Goal: Task Accomplishment & Management: Manage account settings

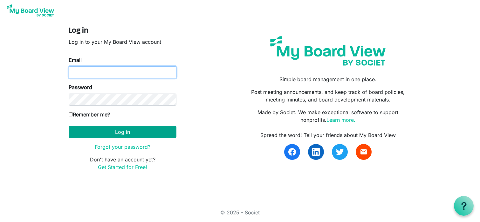
type input "[EMAIL_ADDRESS][DOMAIN_NAME]"
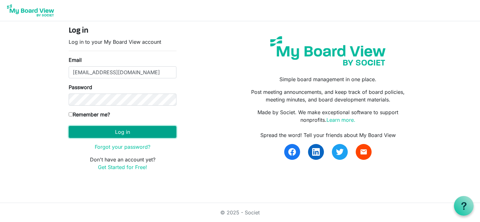
click at [127, 133] on button "Log in" at bounding box center [123, 132] width 108 height 12
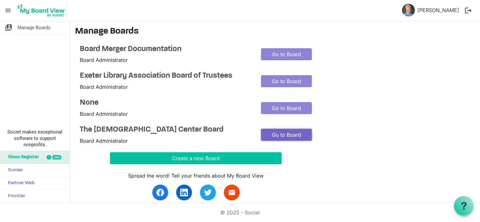
click at [290, 135] on link "Go to Board" at bounding box center [286, 135] width 51 height 12
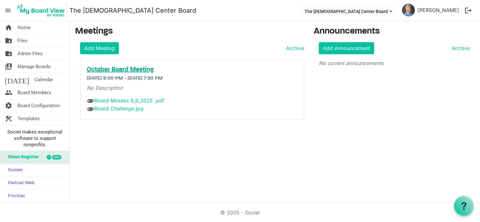
click at [127, 69] on h5 "October Board Meeting" at bounding box center [192, 70] width 211 height 8
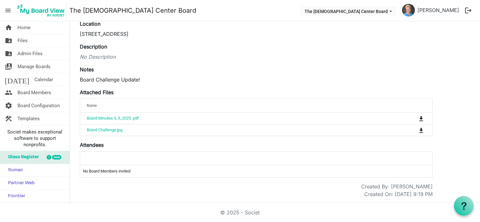
scroll to position [60, 0]
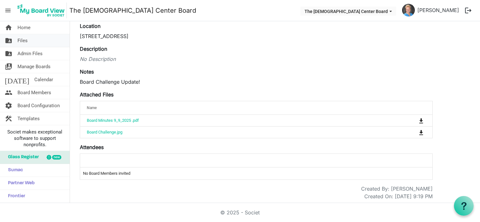
click at [21, 37] on span "Files" at bounding box center [22, 40] width 10 height 13
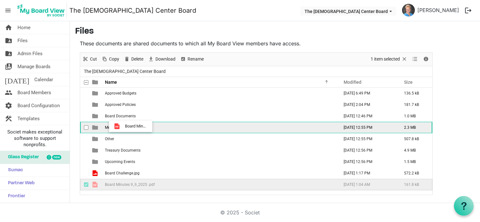
drag, startPoint x: 140, startPoint y: 185, endPoint x: 123, endPoint y: 126, distance: 60.5
click at [123, 126] on tbody "Approved Budgets March 01, 2025 6:49 PM 136.5 kB Approved Policies February 20,…" at bounding box center [256, 139] width 352 height 103
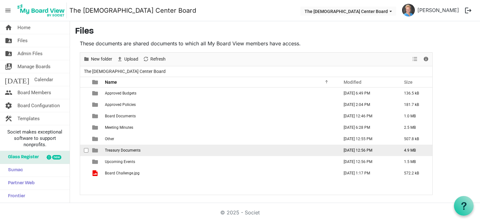
click at [122, 149] on span "Treasury Documents" at bounding box center [123, 150] width 36 height 4
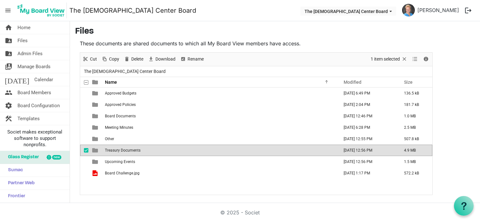
click at [122, 149] on span "Treasury Documents" at bounding box center [123, 150] width 36 height 4
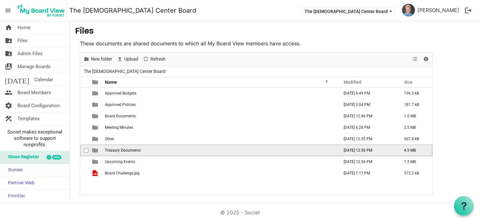
click at [122, 149] on span "Treasury Documents" at bounding box center [123, 150] width 36 height 4
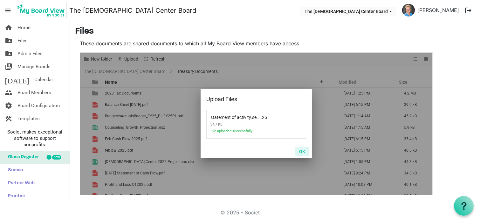
click at [303, 152] on button "OK" at bounding box center [302, 151] width 14 height 9
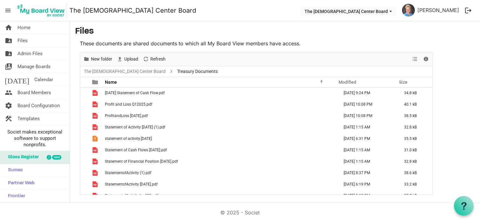
scroll to position [78, 0]
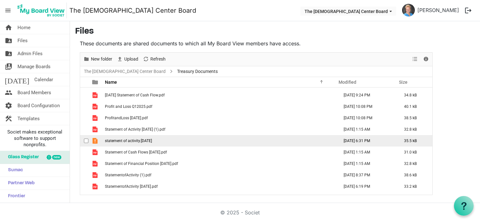
click at [131, 142] on span "statement of activity.sept.25" at bounding box center [128, 141] width 47 height 4
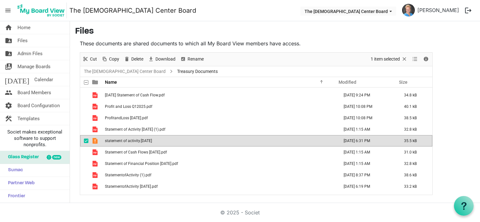
click at [131, 142] on span "statement of activity.sept.25" at bounding box center [128, 141] width 47 height 4
click at [135, 57] on span "Delete" at bounding box center [137, 59] width 13 height 8
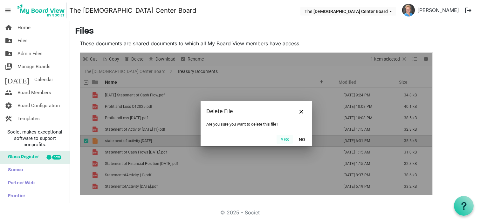
click at [288, 139] on button "Yes" at bounding box center [284, 139] width 16 height 9
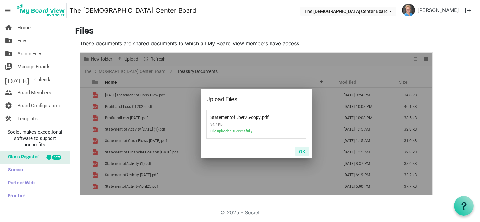
click at [301, 151] on button "OK" at bounding box center [302, 151] width 14 height 9
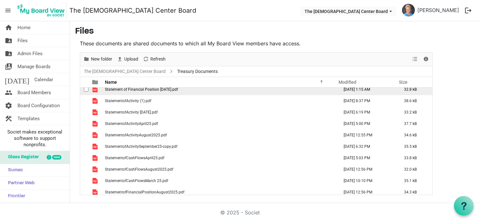
scroll to position [144, 0]
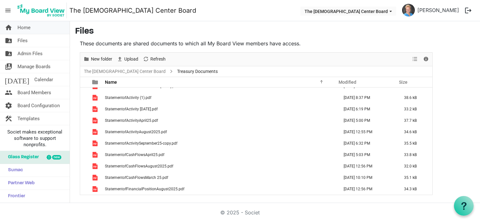
click at [25, 28] on span "Home" at bounding box center [23, 27] width 13 height 13
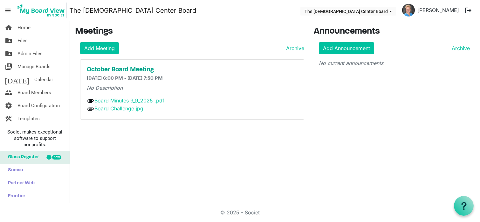
click at [112, 71] on h5 "October Board Meeting" at bounding box center [192, 70] width 211 height 8
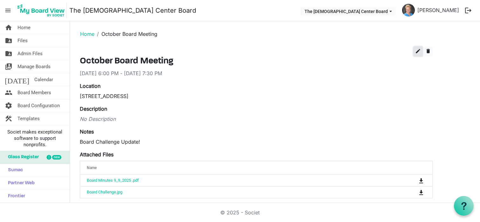
click at [418, 52] on span "edit" at bounding box center [418, 51] width 6 height 6
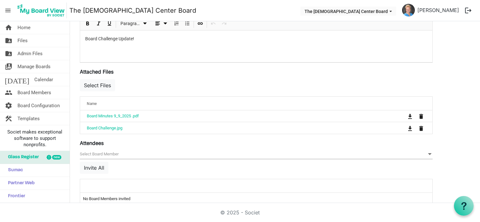
scroll to position [190, 0]
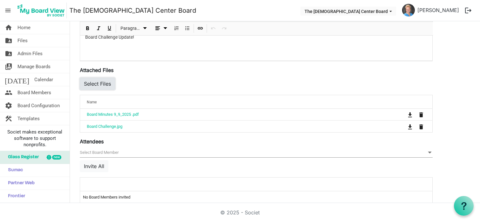
click at [104, 83] on button "Select Files" at bounding box center [97, 84] width 35 height 12
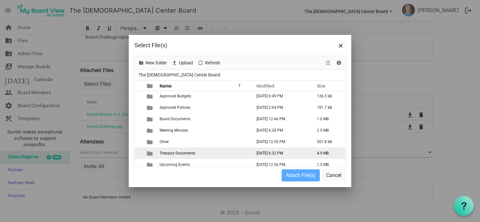
scroll to position [0, 0]
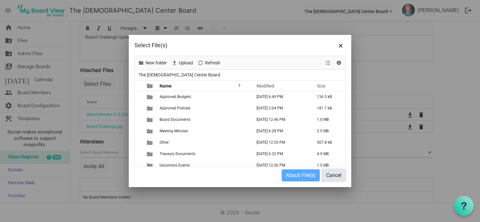
click at [337, 178] on button "Cancel" at bounding box center [334, 176] width 24 height 12
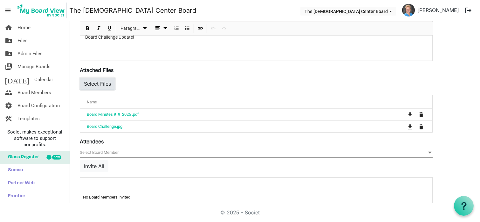
click at [100, 81] on button "Select Files" at bounding box center [97, 84] width 35 height 12
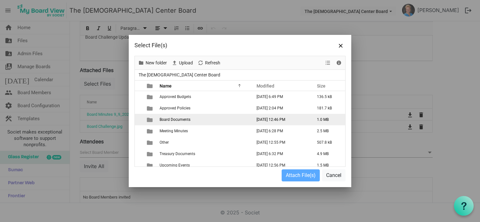
scroll to position [16, 0]
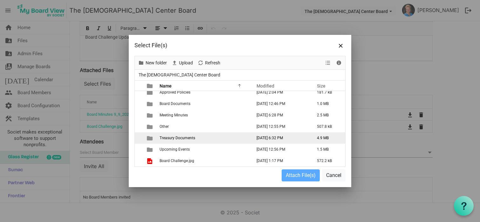
click at [182, 138] on span "Treasury Documents" at bounding box center [177, 138] width 36 height 4
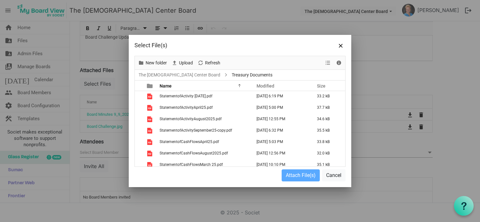
scroll to position [176, 0]
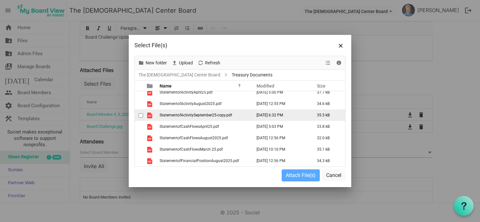
click at [196, 116] on span "StatementofActivitySeptember25-copy.pdf" at bounding box center [195, 115] width 72 height 4
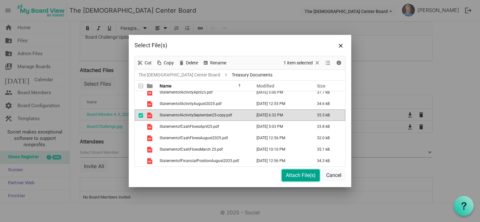
click at [295, 176] on button "Attach File(s)" at bounding box center [300, 176] width 38 height 12
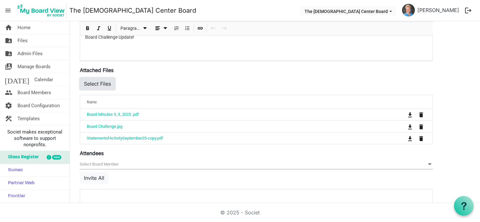
click at [104, 84] on button "Select Files" at bounding box center [97, 84] width 35 height 12
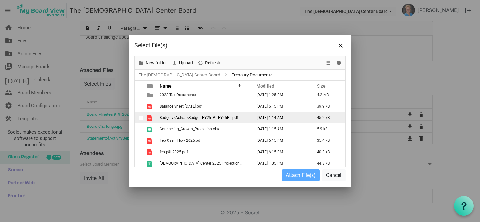
scroll to position [0, 0]
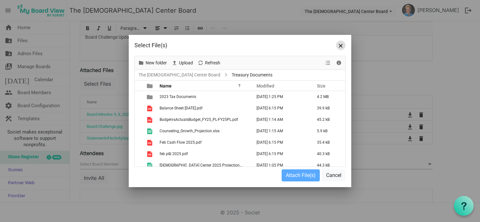
click at [342, 46] on span "Close" at bounding box center [341, 46] width 4 height 4
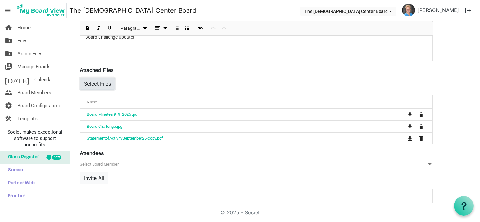
click at [105, 83] on button "Select Files" at bounding box center [97, 84] width 35 height 12
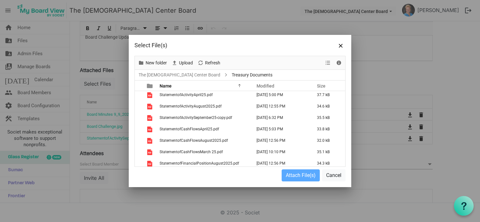
scroll to position [176, 0]
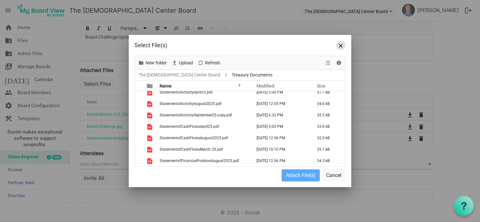
click at [339, 45] on span "Close" at bounding box center [341, 46] width 4 height 4
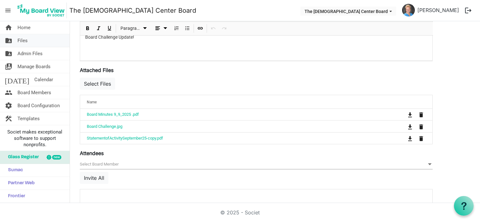
click at [22, 41] on span "Files" at bounding box center [22, 40] width 10 height 13
click at [22, 39] on span "Files" at bounding box center [22, 40] width 10 height 13
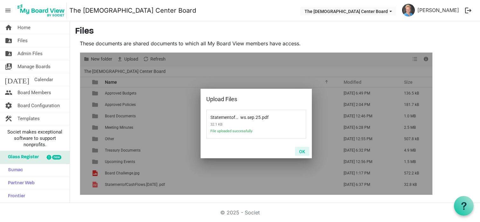
click at [303, 152] on button "OK" at bounding box center [302, 151] width 14 height 9
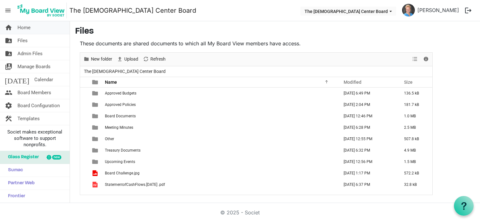
click at [26, 24] on span "Home" at bounding box center [23, 27] width 13 height 13
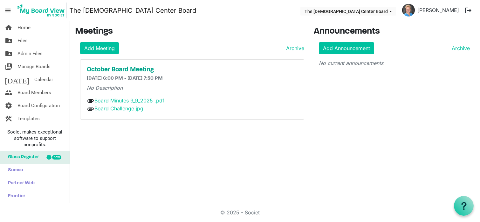
click at [138, 69] on h5 "October Board Meeting" at bounding box center [192, 70] width 211 height 8
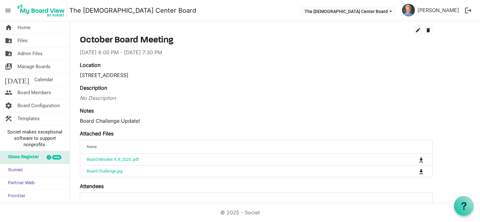
scroll to position [17, 0]
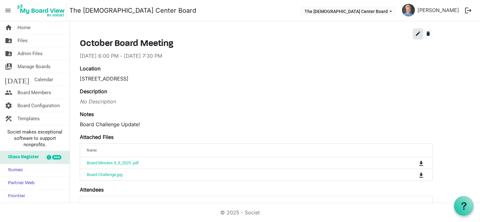
click at [418, 34] on span "edit" at bounding box center [418, 34] width 6 height 6
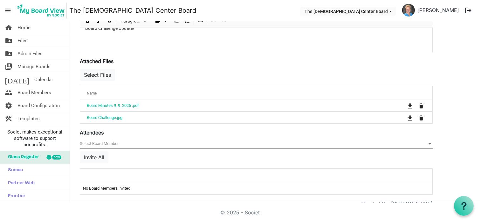
scroll to position [199, 0]
click at [100, 75] on button "Select Files" at bounding box center [97, 75] width 35 height 12
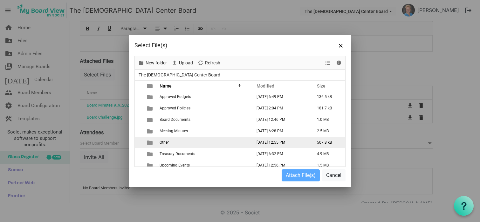
scroll to position [27, 0]
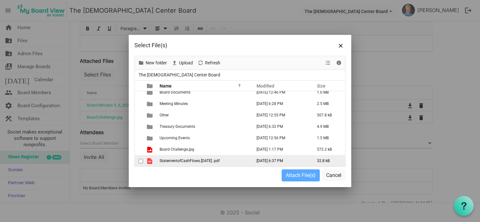
click at [194, 164] on td "StatementofCashFlows.[DATE] .pdf" at bounding box center [204, 160] width 92 height 11
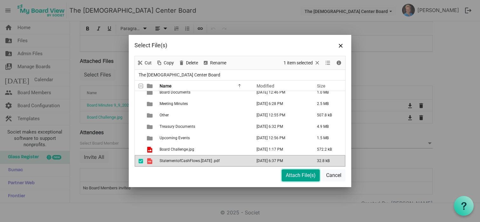
click at [292, 177] on button "Attach File(s)" at bounding box center [300, 176] width 38 height 12
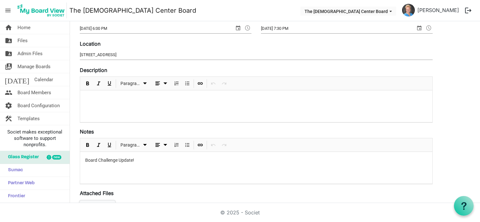
scroll to position [0, 0]
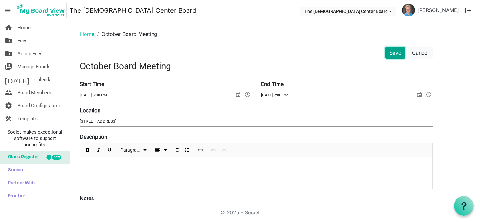
click at [398, 51] on button "Save" at bounding box center [395, 53] width 20 height 12
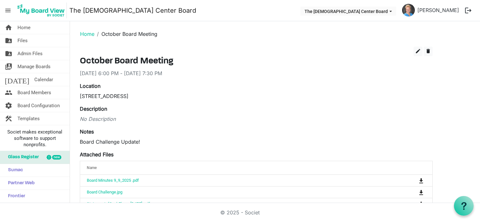
click at [192, 147] on div "edit delete October Board Meeting 10/14/2025 6:00 PM - 10/14/2025 7:30 PM Locat…" at bounding box center [256, 160] width 353 height 226
click at [415, 52] on span "edit" at bounding box center [418, 51] width 6 height 6
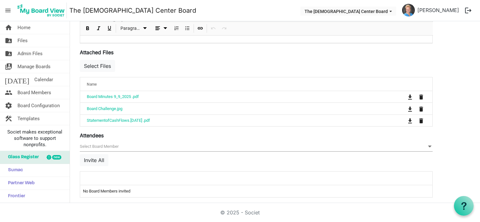
scroll to position [208, 0]
click at [101, 60] on button "Select Files" at bounding box center [97, 65] width 35 height 12
click at [103, 68] on button "Select Files" at bounding box center [97, 65] width 35 height 12
click at [100, 66] on button "Select Files" at bounding box center [97, 65] width 35 height 12
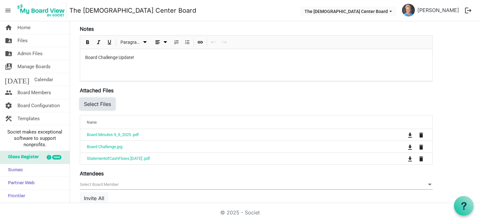
scroll to position [175, 0]
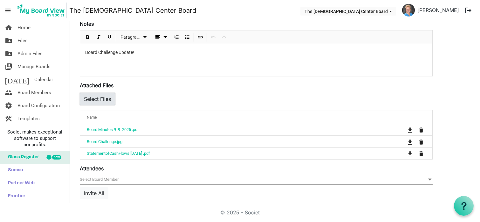
click at [98, 101] on button "Select Files" at bounding box center [97, 99] width 35 height 12
click at [98, 102] on button "Select Files" at bounding box center [97, 99] width 35 height 12
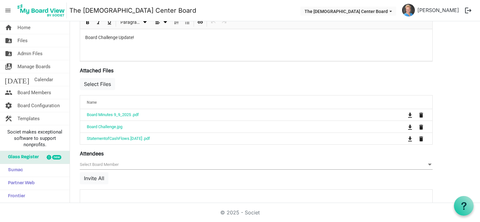
scroll to position [193, 0]
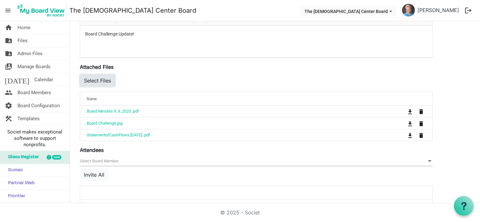
click at [102, 83] on button "Select Files" at bounding box center [97, 81] width 35 height 12
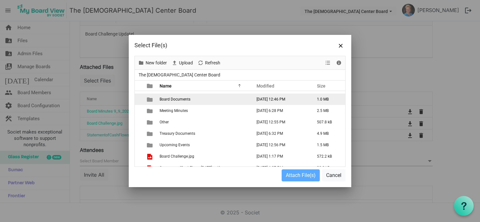
scroll to position [27, 0]
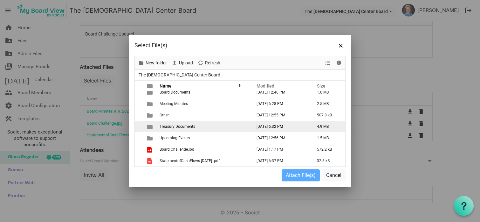
click at [184, 125] on span "Treasury Documents" at bounding box center [177, 127] width 36 height 4
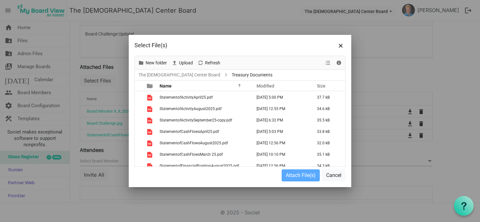
scroll to position [174, 0]
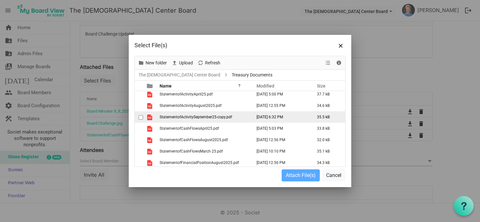
click at [190, 116] on span "StatementofActivitySeptember25-copy.pdf" at bounding box center [195, 117] width 72 height 4
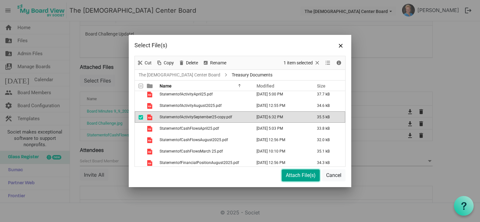
click at [293, 177] on button "Attach File(s)" at bounding box center [300, 176] width 38 height 12
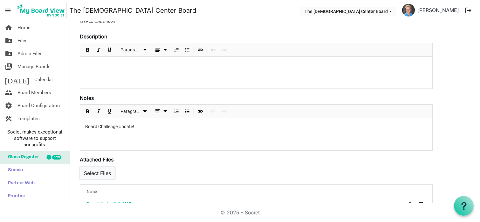
scroll to position [0, 0]
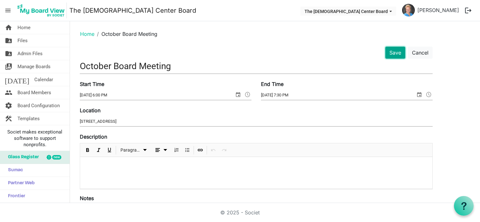
click at [393, 57] on button "Save" at bounding box center [395, 53] width 20 height 12
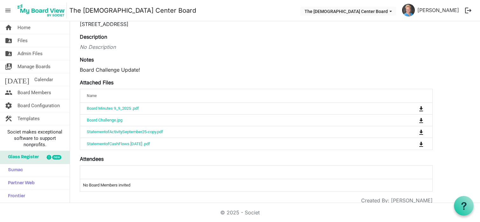
scroll to position [74, 0]
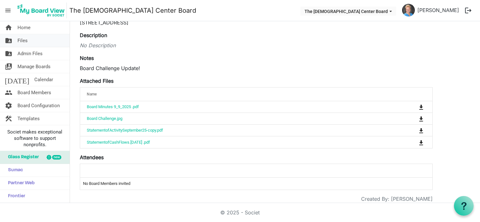
click at [25, 40] on span "Files" at bounding box center [22, 40] width 10 height 13
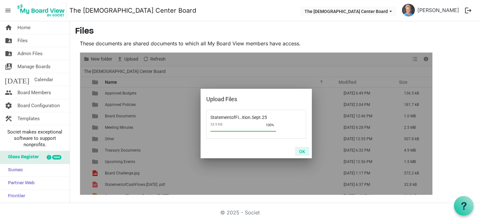
click at [303, 151] on button "OK" at bounding box center [302, 151] width 14 height 9
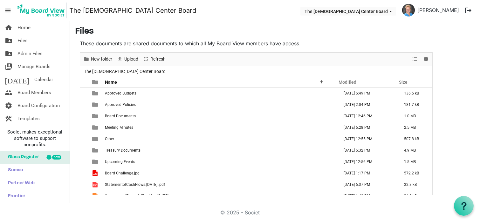
scroll to position [7, 0]
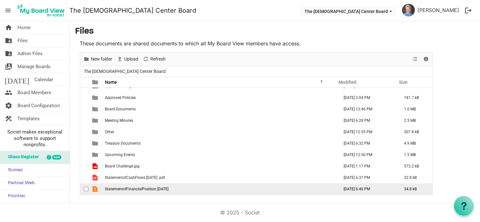
click at [163, 189] on span "StatementofFinancialPosition.[DATE]" at bounding box center [137, 189] width 64 height 4
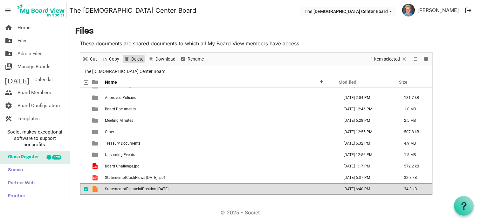
click at [132, 58] on span "Delete" at bounding box center [137, 59] width 13 height 8
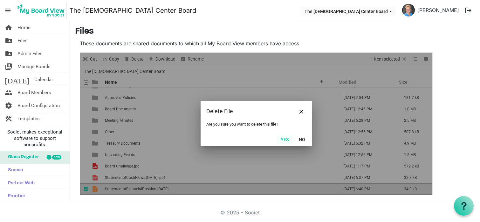
click at [283, 139] on button "Yes" at bounding box center [284, 139] width 16 height 9
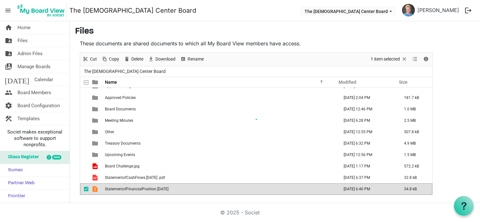
scroll to position [0, 0]
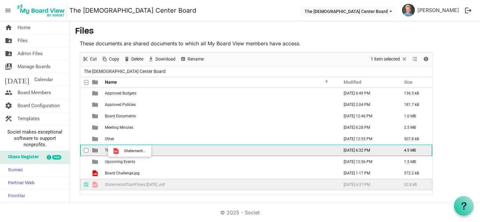
drag, startPoint x: 122, startPoint y: 185, endPoint x: 122, endPoint y: 151, distance: 33.7
click at [122, 151] on tbody "Approved Budgets [DATE] 6:49 PM 136.5 kB Approved Policies [DATE] 2:04 PM 181.7…" at bounding box center [256, 139] width 352 height 103
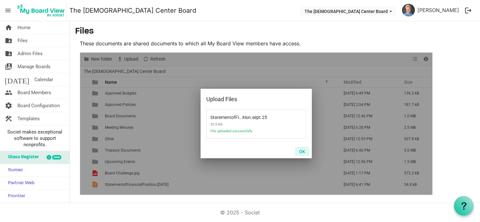
click at [301, 151] on button "OK" at bounding box center [302, 151] width 14 height 9
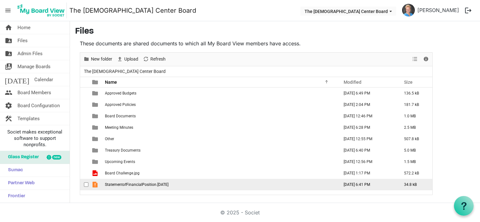
click at [163, 185] on span "StatementofFinancialPosition.[DATE]" at bounding box center [137, 185] width 64 height 4
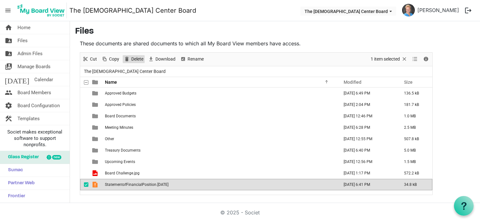
click at [126, 58] on span "Delete" at bounding box center [127, 59] width 8 height 8
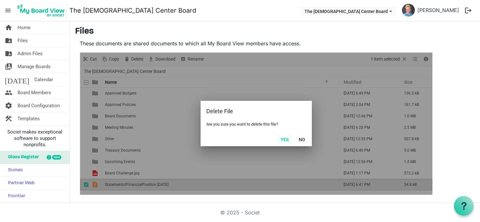
click at [283, 137] on button "Yes" at bounding box center [284, 139] width 16 height 9
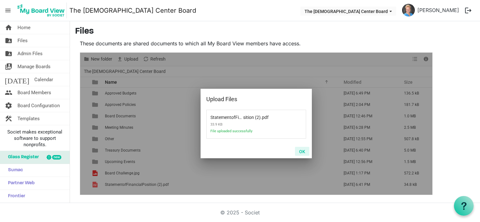
click at [302, 151] on button "OK" at bounding box center [302, 151] width 14 height 9
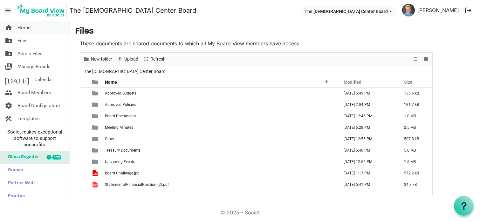
click at [20, 29] on span "Home" at bounding box center [23, 27] width 13 height 13
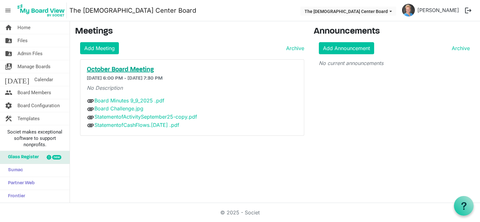
click at [137, 70] on h5 "October Board Meeting" at bounding box center [192, 70] width 211 height 8
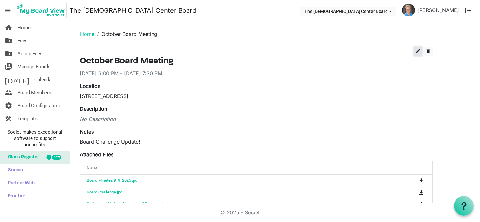
click at [417, 50] on span "edit" at bounding box center [418, 51] width 6 height 6
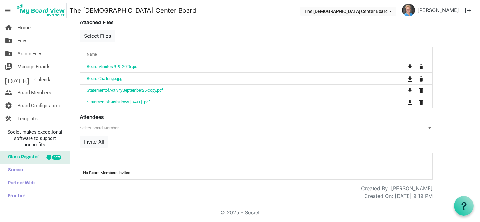
scroll to position [239, 0]
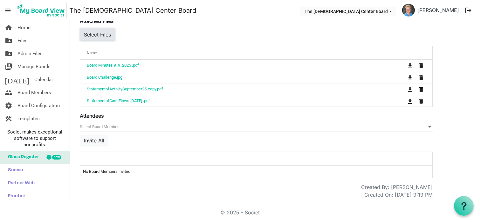
click at [104, 34] on button "Select Files" at bounding box center [97, 35] width 35 height 12
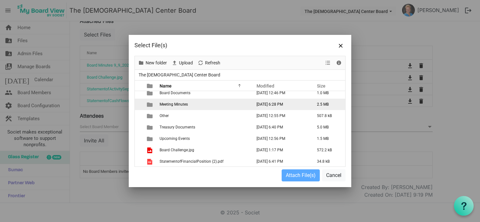
scroll to position [27, 0]
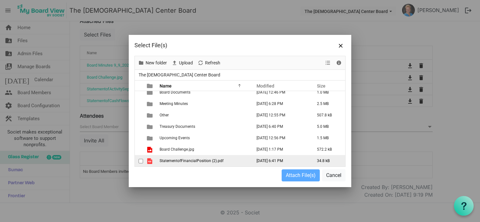
click at [185, 162] on span "StatementofFinancialPosition (2).pdf" at bounding box center [191, 161] width 64 height 4
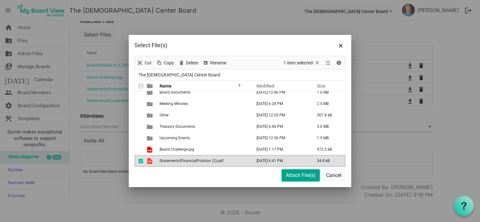
click at [297, 179] on button "Attach File(s)" at bounding box center [300, 176] width 38 height 12
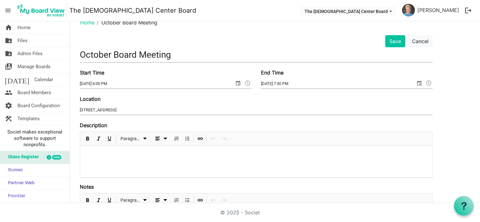
scroll to position [0, 0]
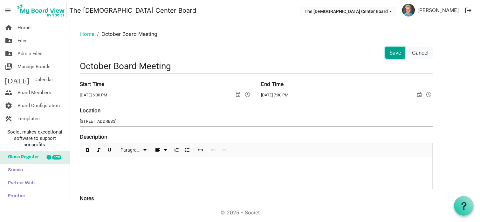
click at [393, 54] on button "Save" at bounding box center [395, 53] width 20 height 12
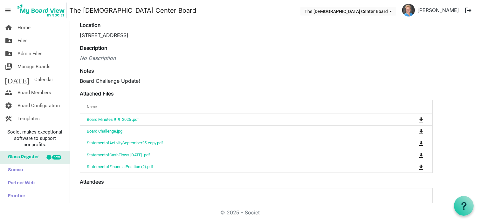
scroll to position [98, 0]
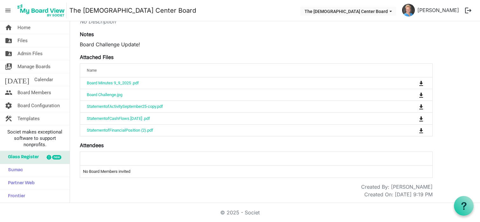
click at [50, 158] on div at bounding box center [48, 157] width 5 height 5
